Goal: Ask a question

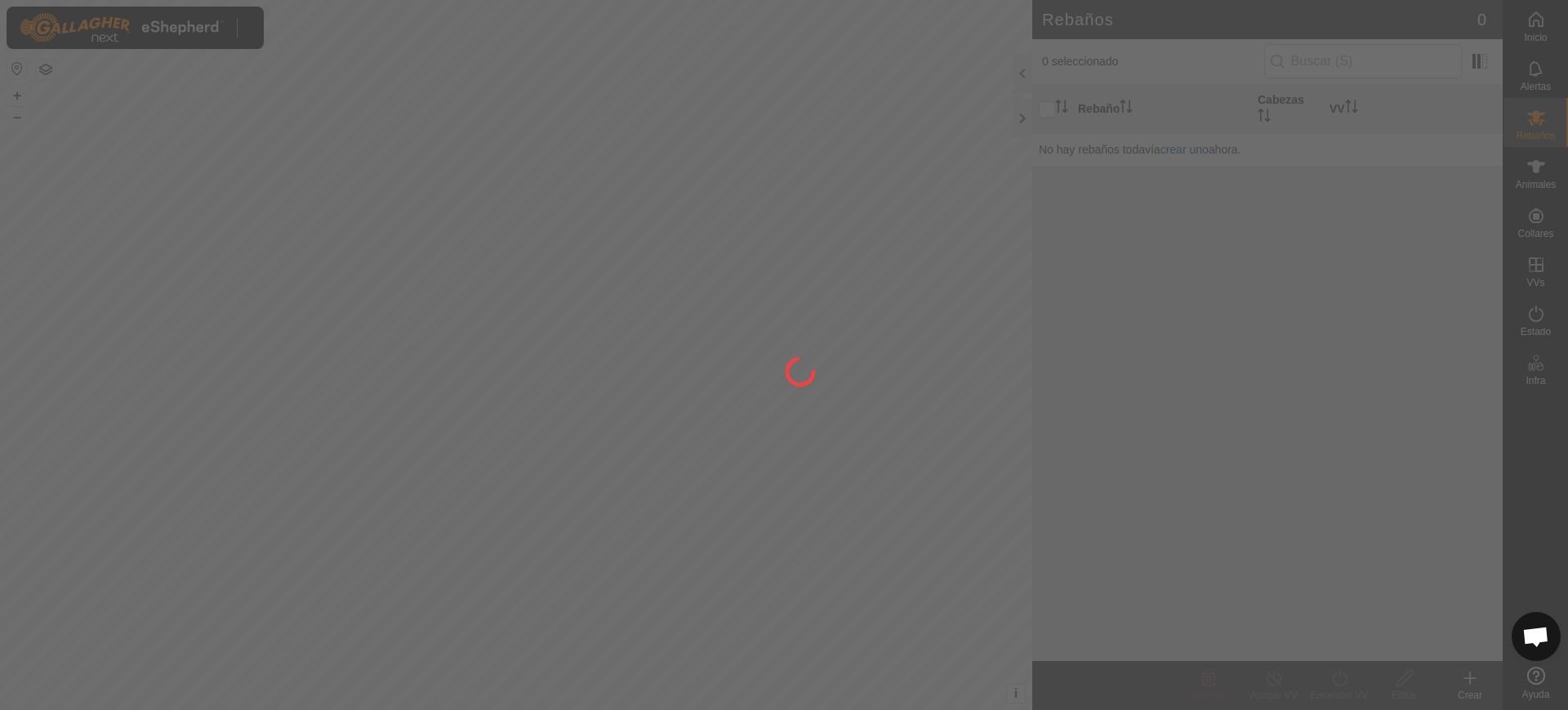
scroll to position [501, 0]
click at [1525, 629] on span "Chat abierto" at bounding box center [1535, 638] width 27 height 23
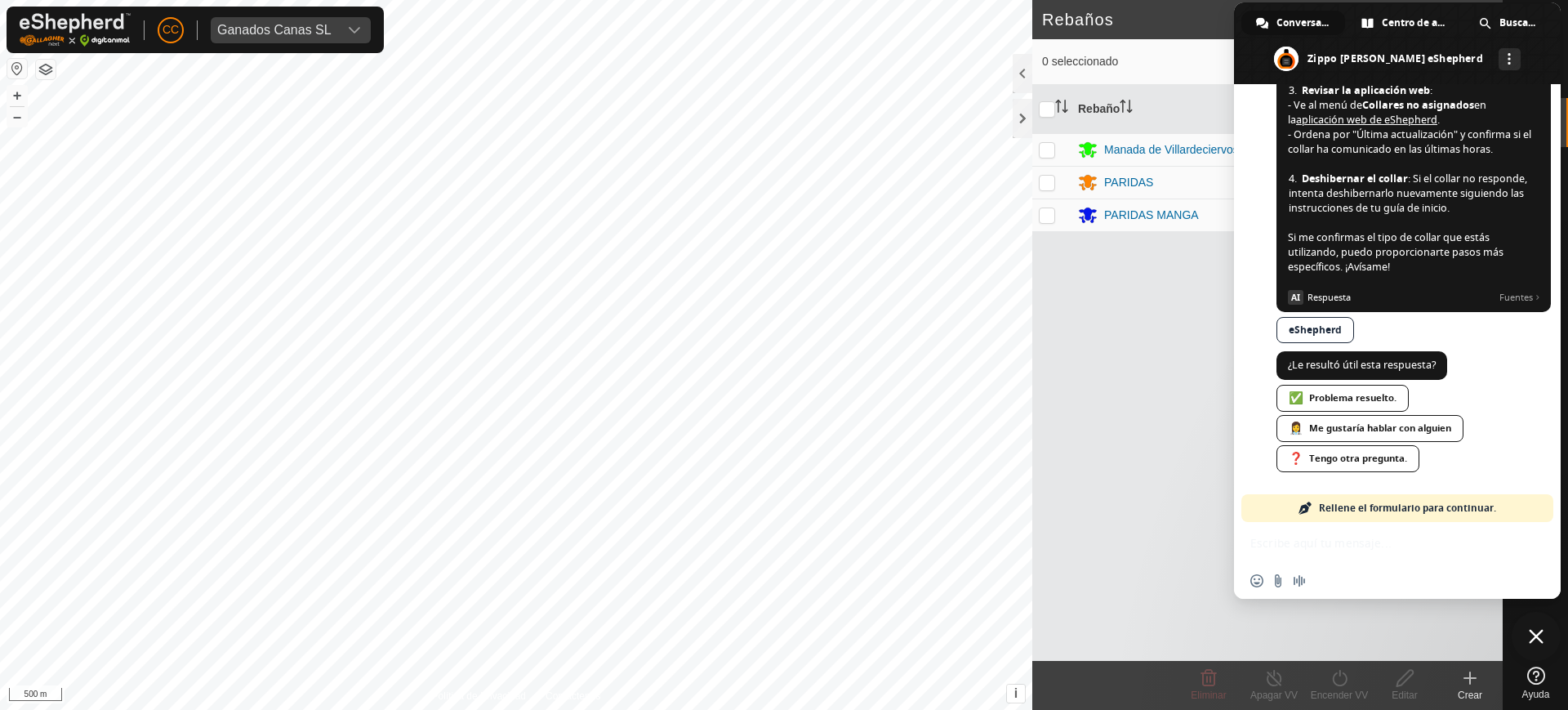
scroll to position [92, 0]
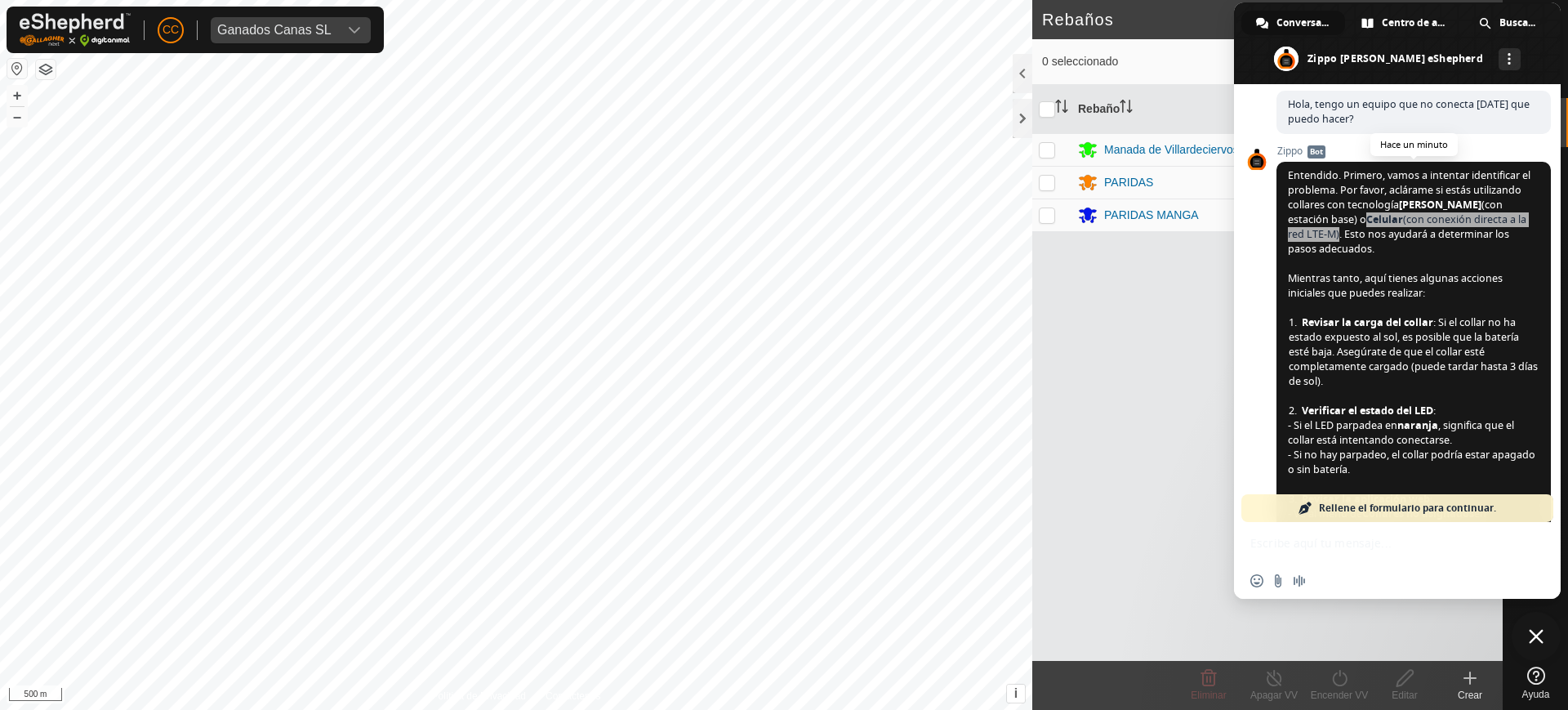
drag, startPoint x: 1351, startPoint y: 220, endPoint x: 1340, endPoint y: 244, distance: 26.4
click at [1338, 240] on span "Entendido. Primero, vamos a intentar identificar el problema. Por favor, aclára…" at bounding box center [1414, 425] width 251 height 514
copy span "Celular (con conexión directa a la red LTE-M"
click at [1392, 527] on div "Insertar un emoji Enviar un archivo Grabar mensaje de audio" at bounding box center [1397, 560] width 327 height 77
drag, startPoint x: 1391, startPoint y: 507, endPoint x: 1489, endPoint y: 509, distance: 98.0
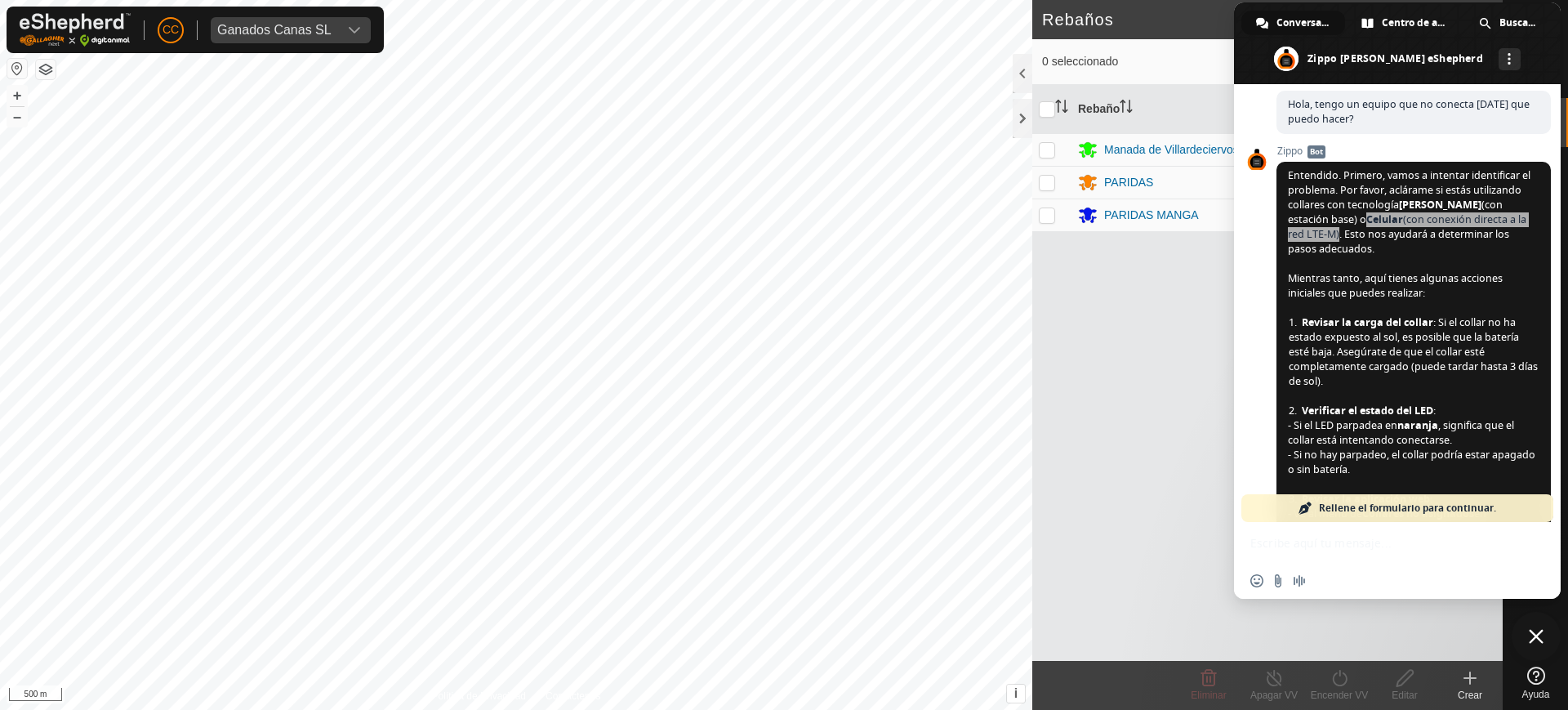
click at [1489, 509] on span "Rellene el formulario para continuar." at bounding box center [1407, 508] width 177 height 28
click at [1401, 503] on span "Rellene el formulario para continuar." at bounding box center [1407, 508] width 177 height 28
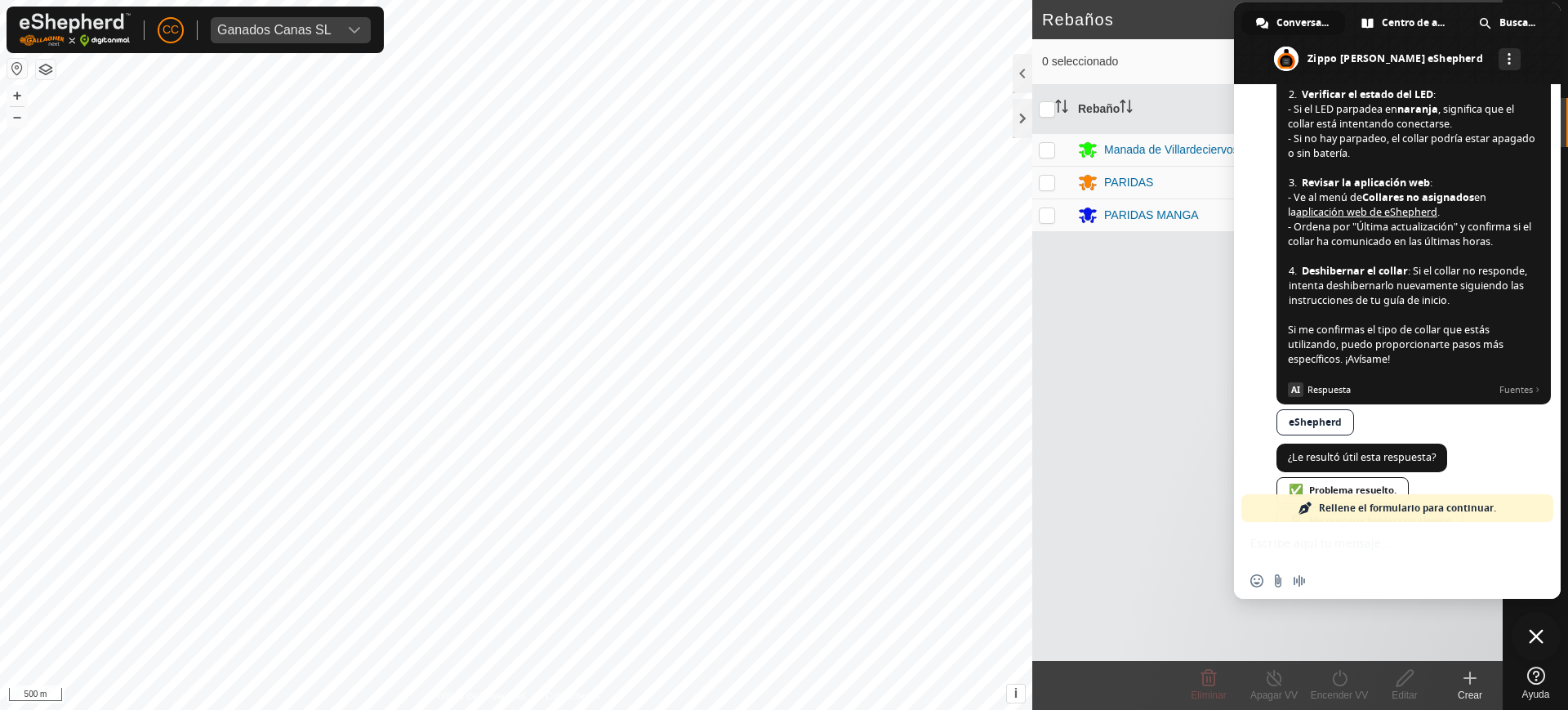
scroll to position [501, 0]
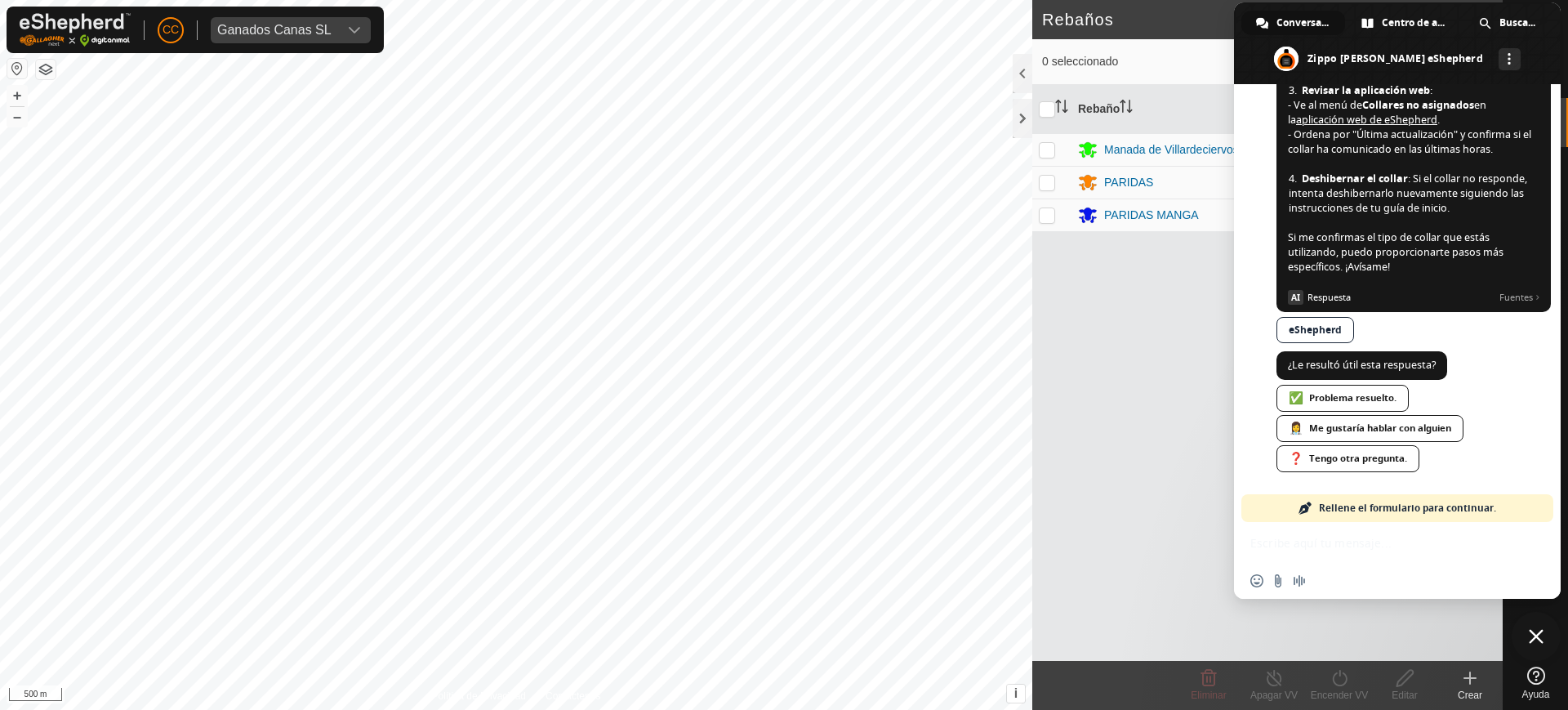
click at [1331, 542] on div "Insertar un emoji Enviar un archivo Grabar mensaje de audio" at bounding box center [1397, 560] width 327 height 77
click at [1322, 460] on div "❓ Tengo otra pregunta." at bounding box center [1347, 459] width 143 height 27
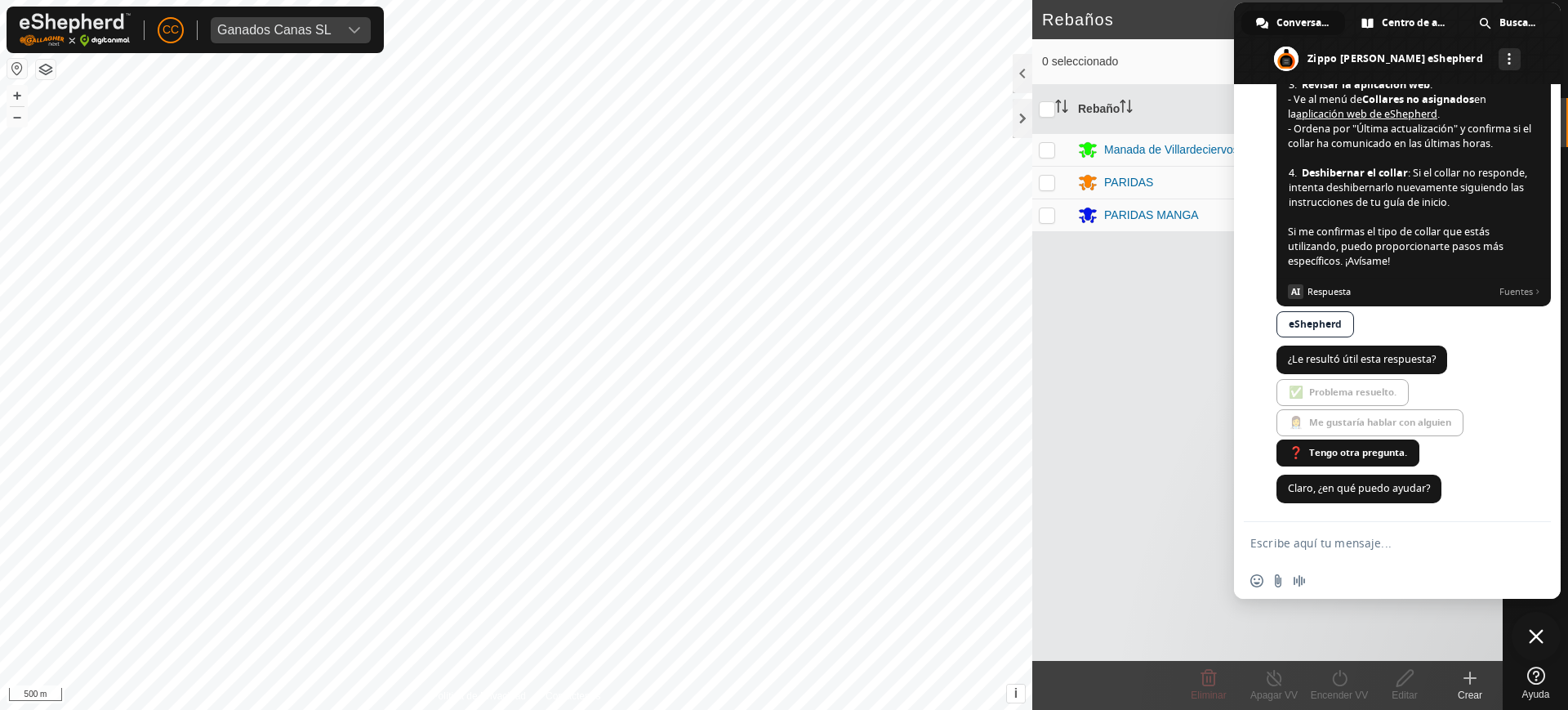
scroll to position [0, 0]
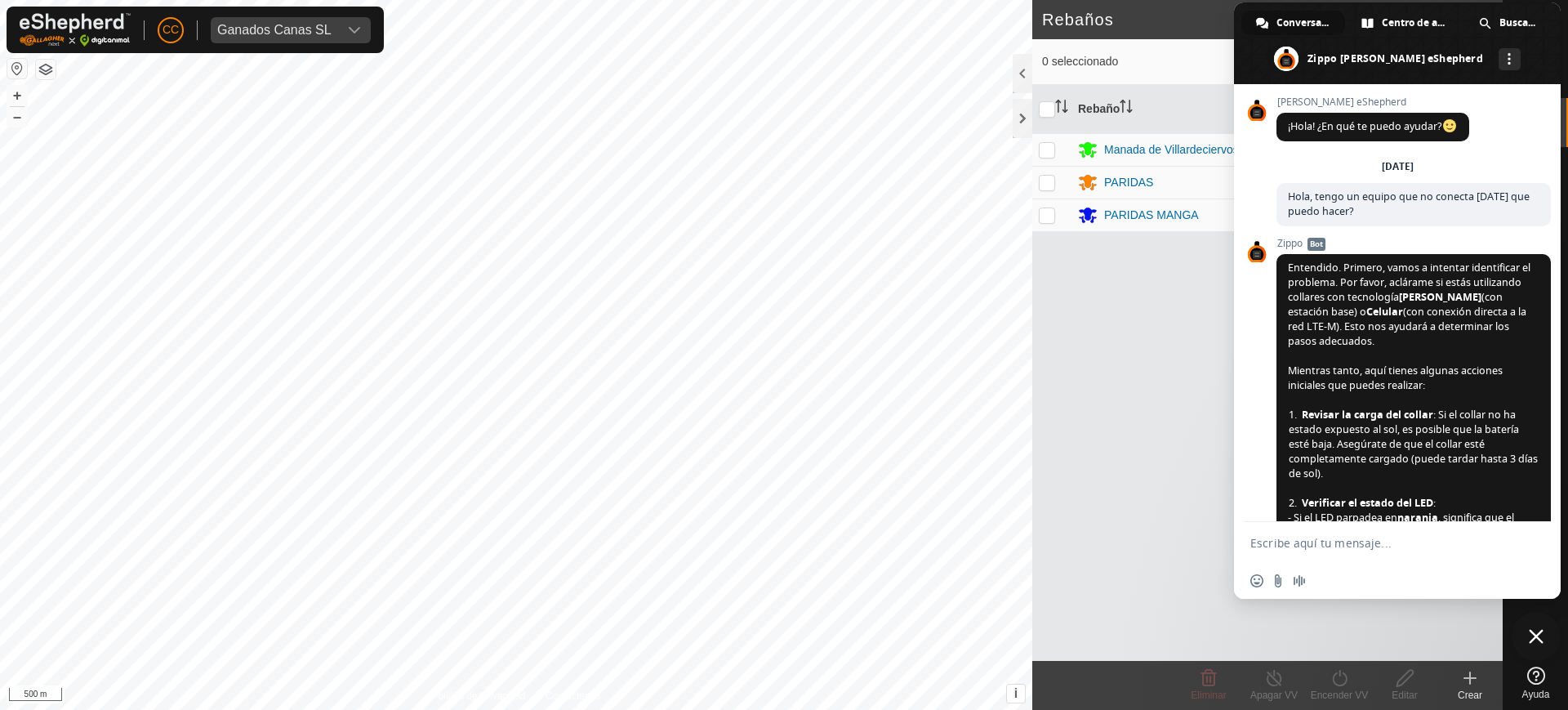
paste textarea "Celular (con conexión directa a la red LTE-M"
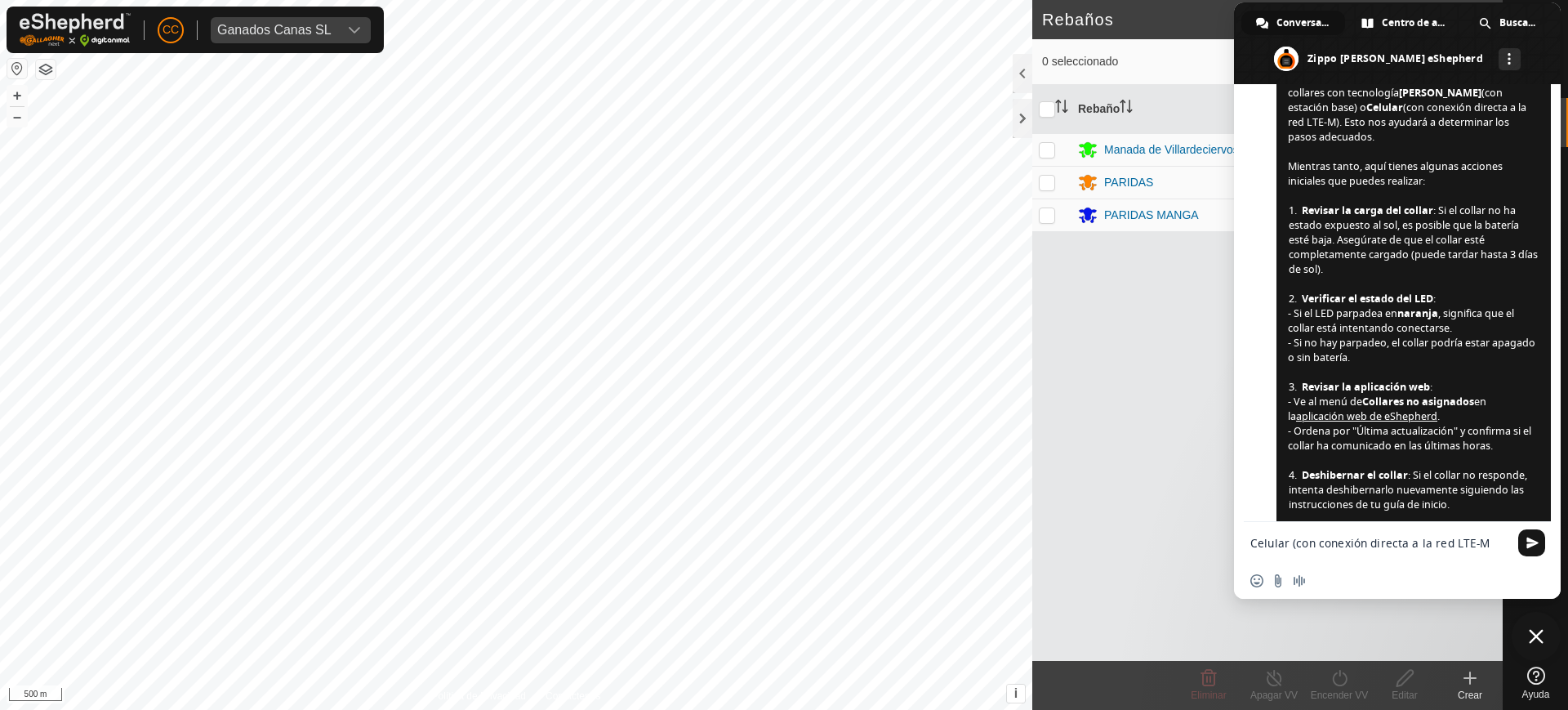
scroll to position [507, 0]
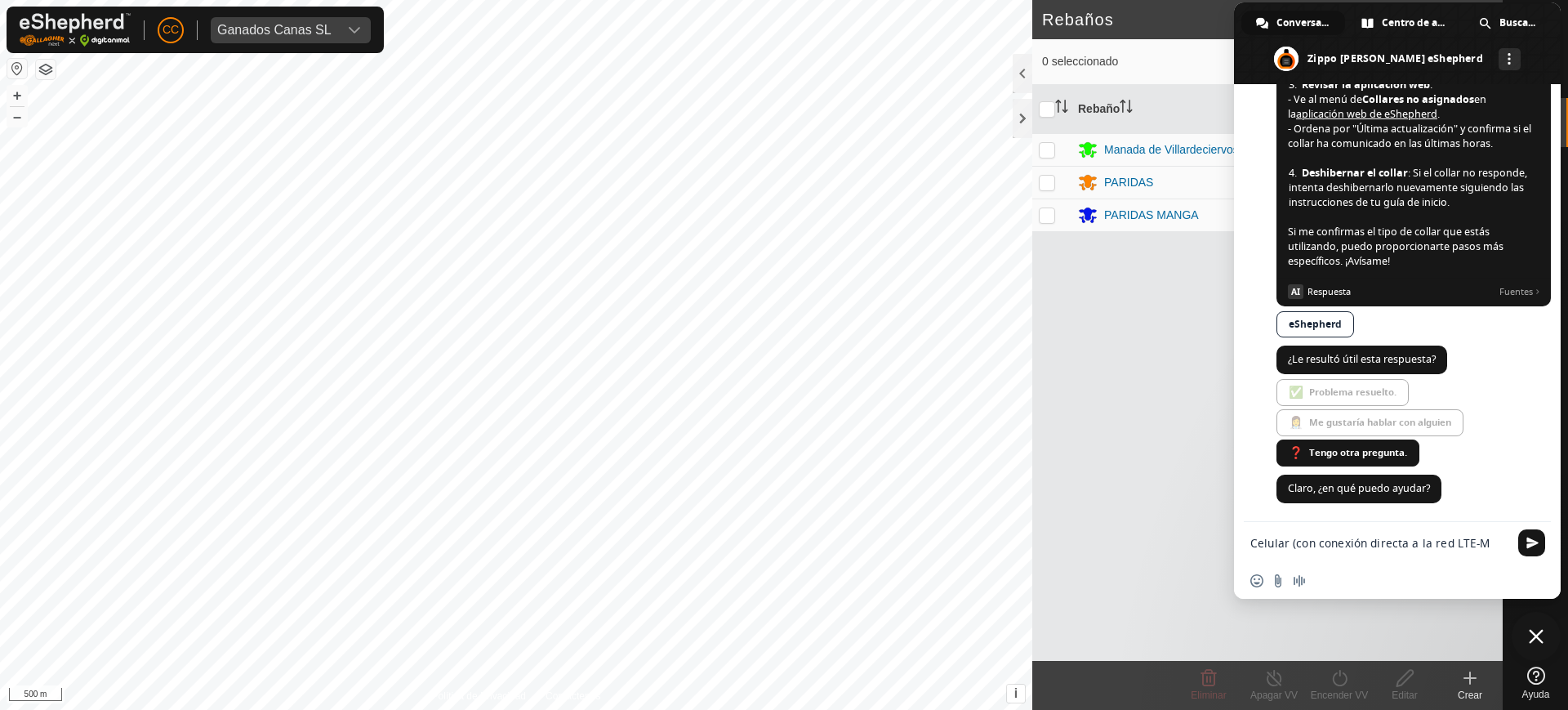
click at [1308, 538] on textarea "Celular (con conexión directa a la red LTE-M" at bounding box center [1379, 543] width 258 height 14
click at [1302, 536] on textarea "Celular (con conexión directa a la red LTE-M" at bounding box center [1379, 543] width 258 height 14
type textarea "Celular (con conexión directa a la red LTE-M"
click at [1527, 551] on span "Enviar" at bounding box center [1532, 543] width 27 height 27
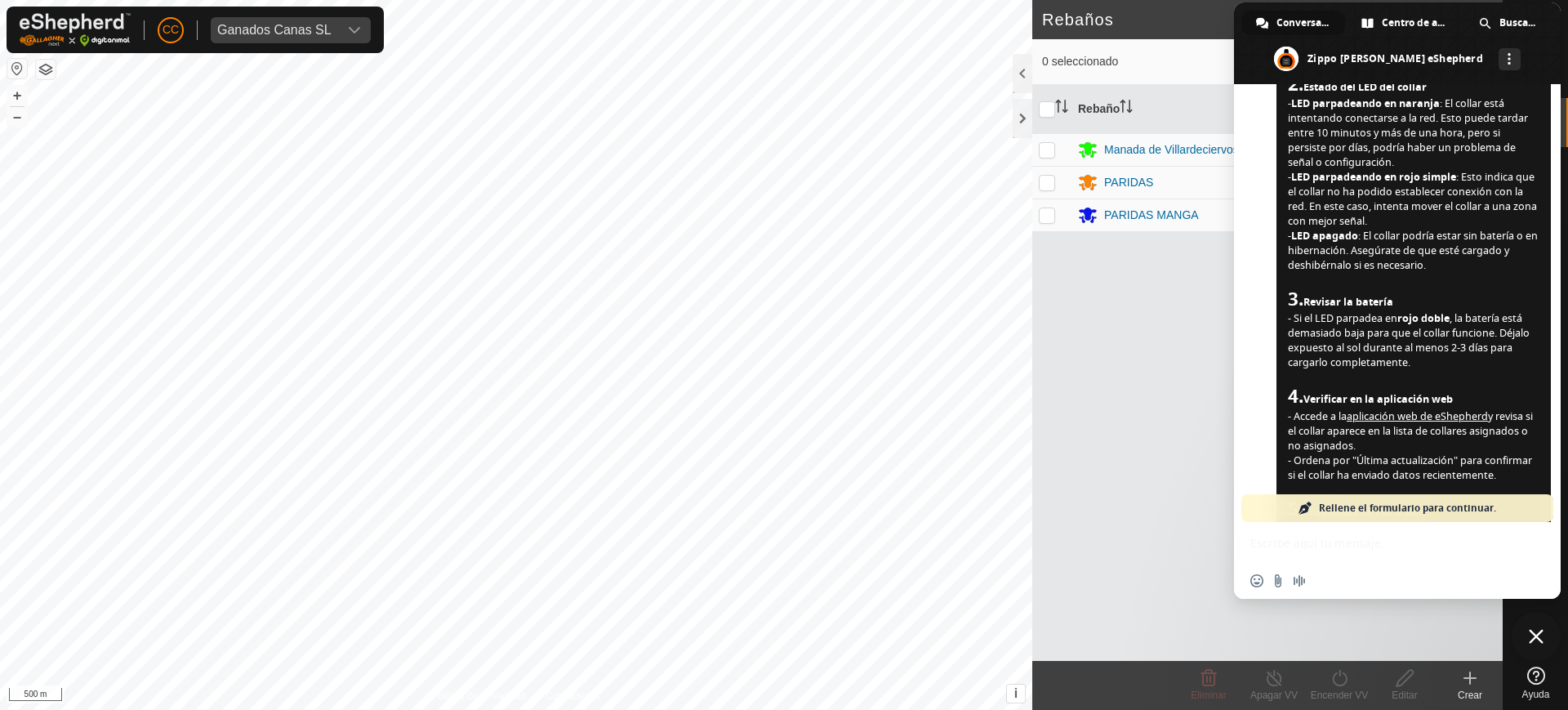
scroll to position [1125, 0]
